Goal: Information Seeking & Learning: Learn about a topic

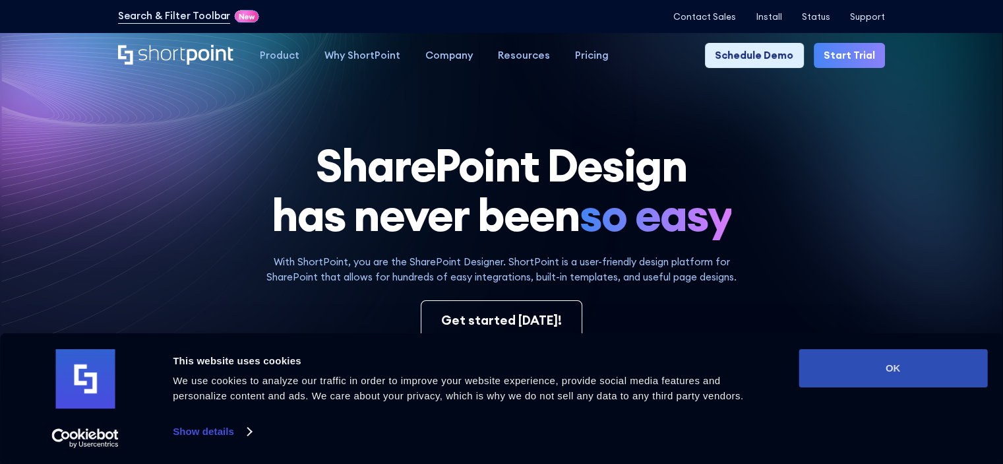
click at [918, 376] on button "OK" at bounding box center [893, 368] width 189 height 38
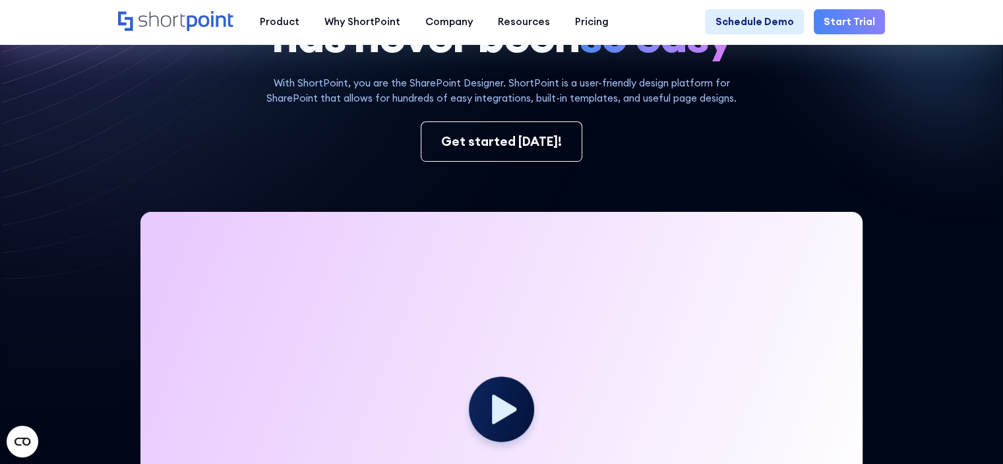
scroll to position [171, 0]
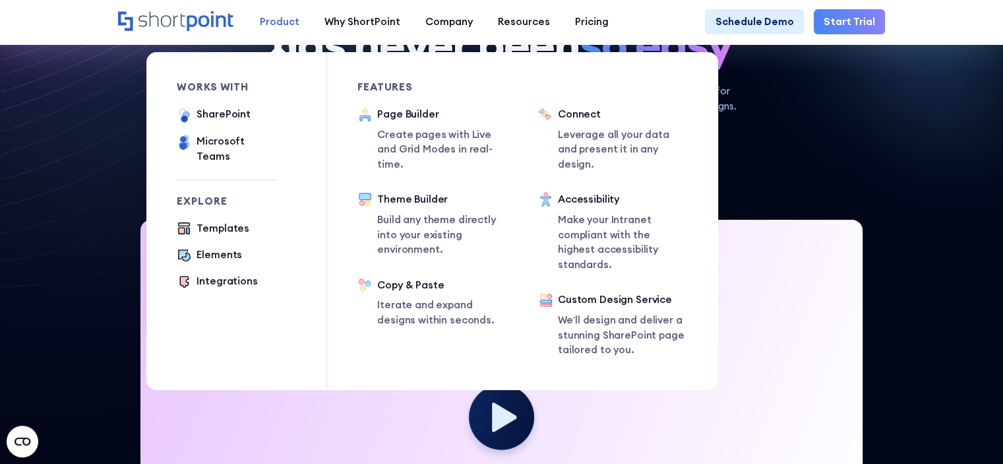
click at [270, 24] on div "Product" at bounding box center [280, 22] width 40 height 15
click at [223, 274] on div "Integrations" at bounding box center [227, 281] width 61 height 15
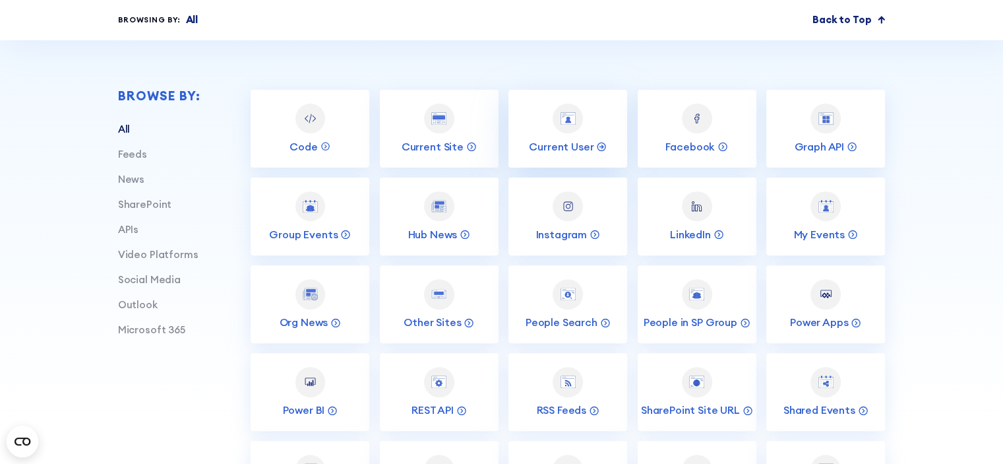
scroll to position [446, 0]
click at [119, 183] on link "News" at bounding box center [131, 178] width 26 height 13
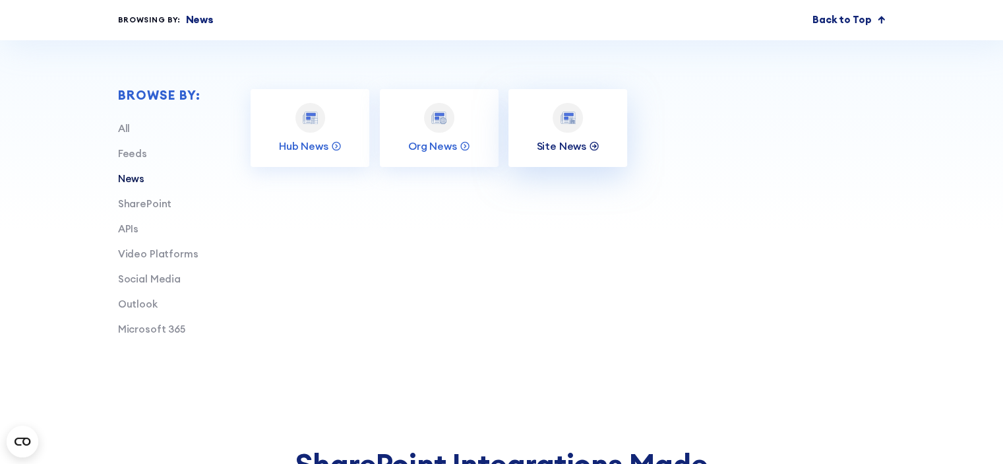
click at [565, 152] on p "Site News" at bounding box center [561, 146] width 50 height 14
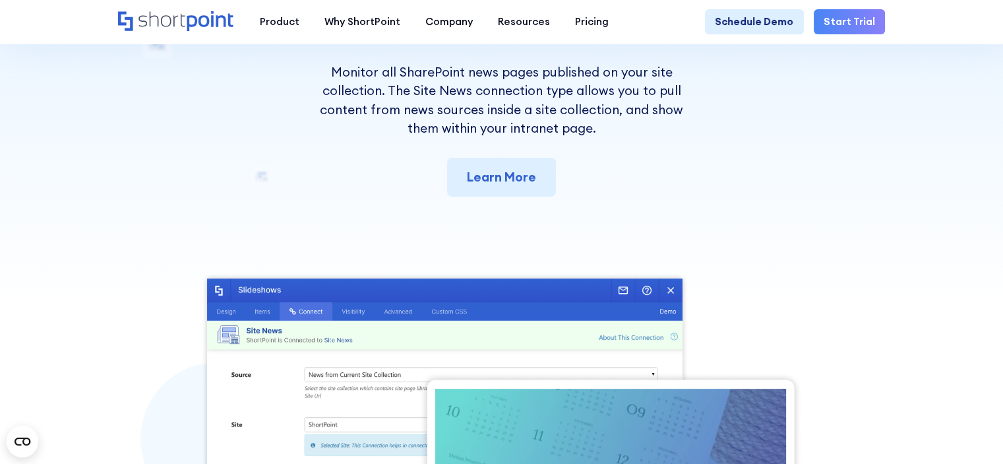
scroll to position [142, 0]
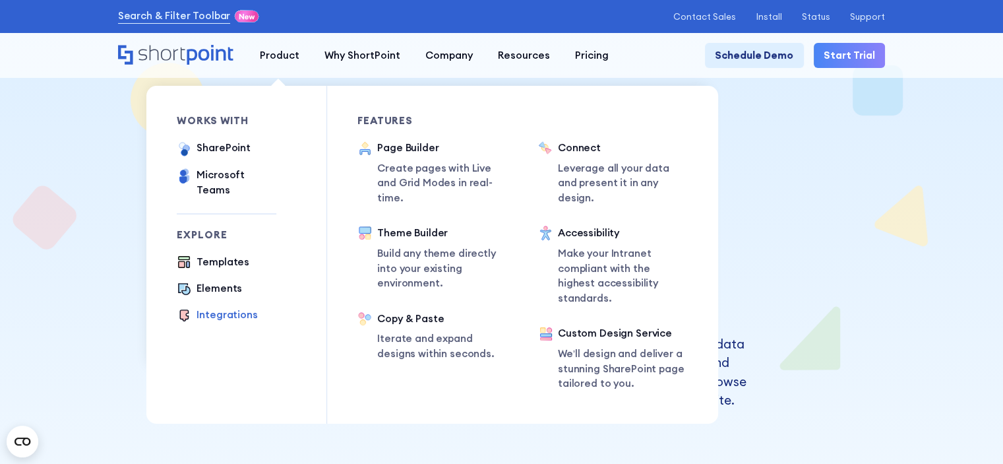
click at [230, 309] on div "Integrations" at bounding box center [227, 314] width 61 height 15
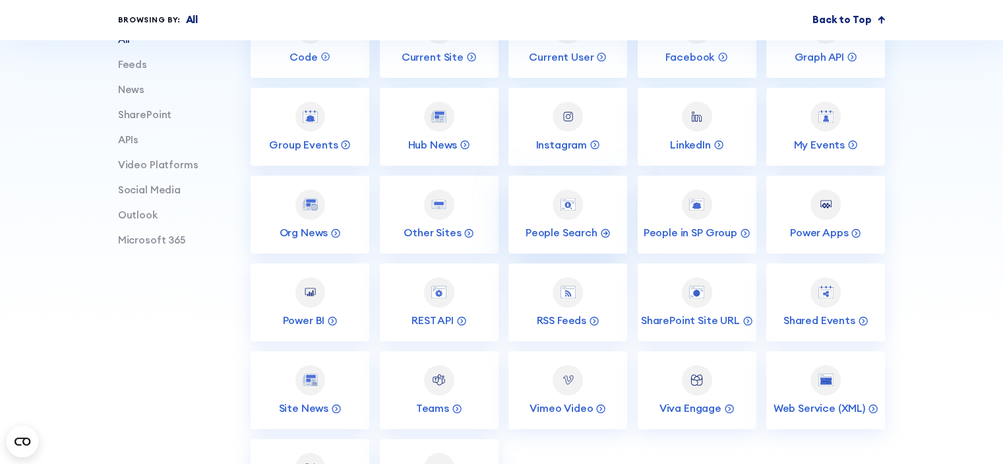
scroll to position [646, 0]
